Goal: Task Accomplishment & Management: Use online tool/utility

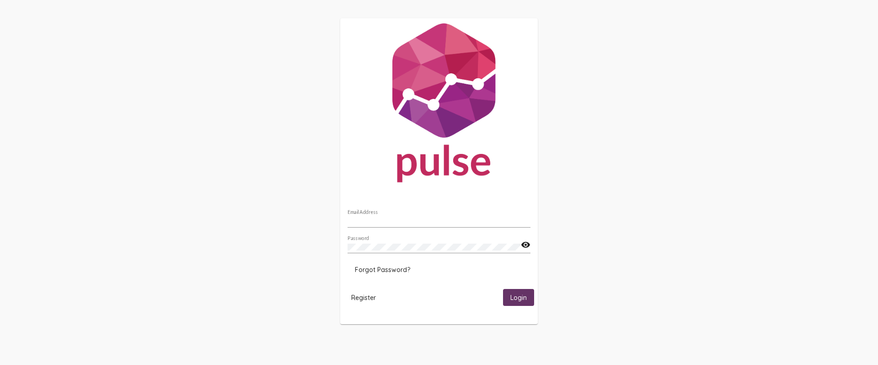
type input "gavin@pulseforgood.com"
click at [526, 299] on span "Login" at bounding box center [518, 297] width 16 height 8
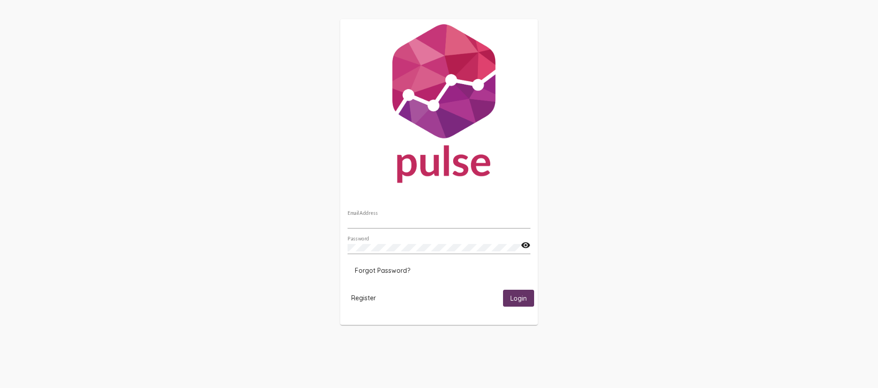
type input "gavin@pulseforgood.com"
click at [513, 295] on span "Login" at bounding box center [518, 299] width 16 height 8
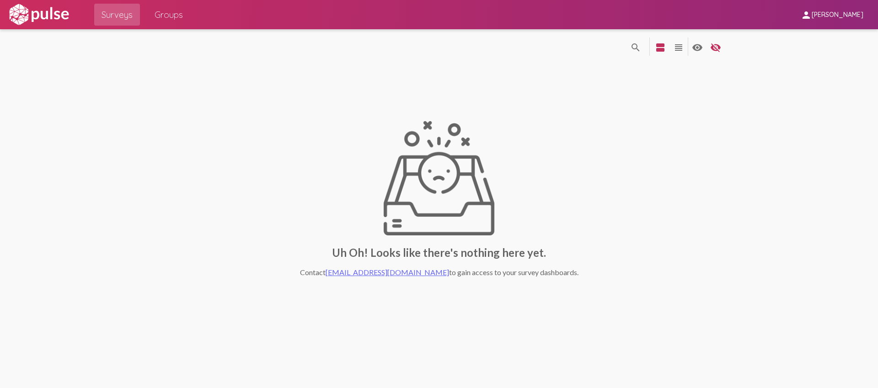
click at [32, 8] on img at bounding box center [38, 14] width 63 height 23
click at [27, 19] on img at bounding box center [38, 14] width 63 height 23
click at [16, 12] on img at bounding box center [38, 14] width 63 height 23
click at [32, 14] on img at bounding box center [38, 14] width 63 height 23
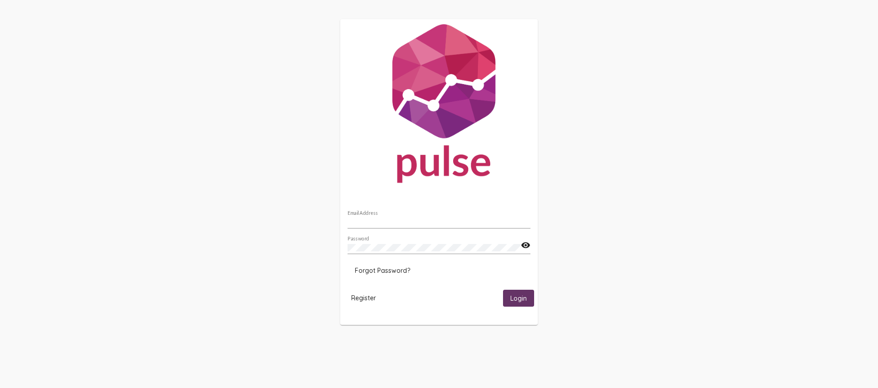
type input "gavin@pulseforgood.com"
drag, startPoint x: 153, startPoint y: 219, endPoint x: 236, endPoint y: 239, distance: 85.3
click at [152, 219] on div "gavin@pulseforgood.com Email Address Password visibility Forgot Password? Regis…" at bounding box center [439, 172] width 878 height 344
drag, startPoint x: 517, startPoint y: 295, endPoint x: 425, endPoint y: 280, distance: 93.6
click at [517, 295] on span "Login" at bounding box center [518, 299] width 16 height 8
